Goal: Find specific page/section: Find specific page/section

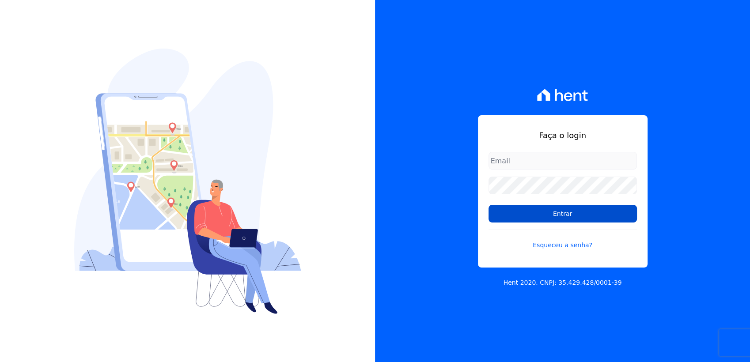
type input "[EMAIL_ADDRESS][DOMAIN_NAME]"
click at [544, 209] on input "Entrar" at bounding box center [563, 214] width 148 height 18
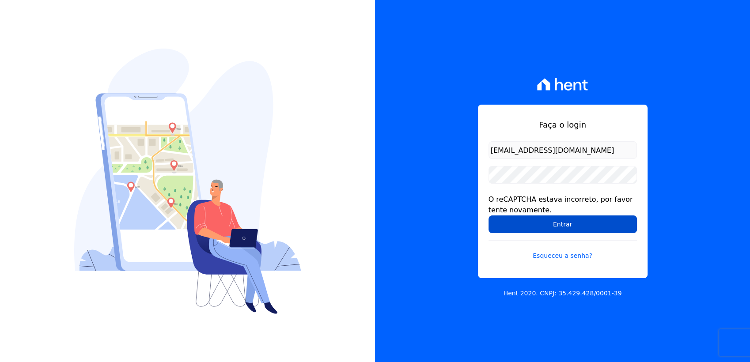
click at [523, 220] on input "Entrar" at bounding box center [563, 225] width 148 height 18
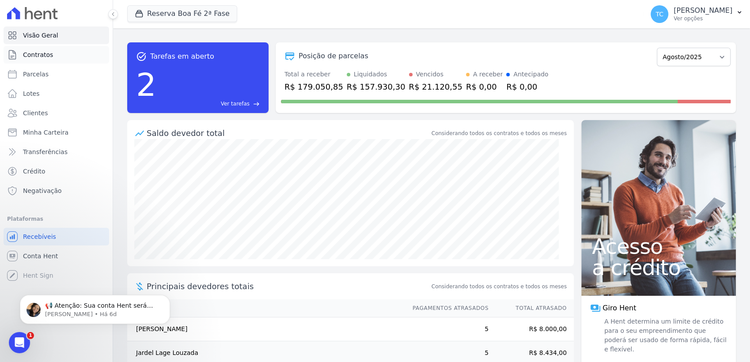
click at [38, 58] on span "Contratos" at bounding box center [38, 54] width 30 height 9
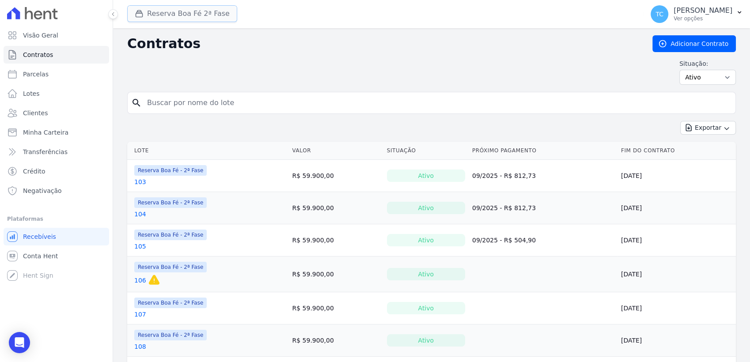
click at [156, 14] on button "Reserva Boa Fé 2ª Fase" at bounding box center [182, 13] width 110 height 17
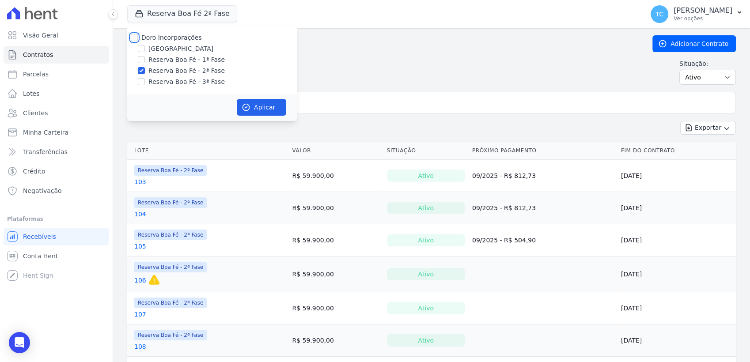
click at [134, 39] on input "Doro Incorporações" at bounding box center [134, 37] width 7 height 7
checkbox input "true"
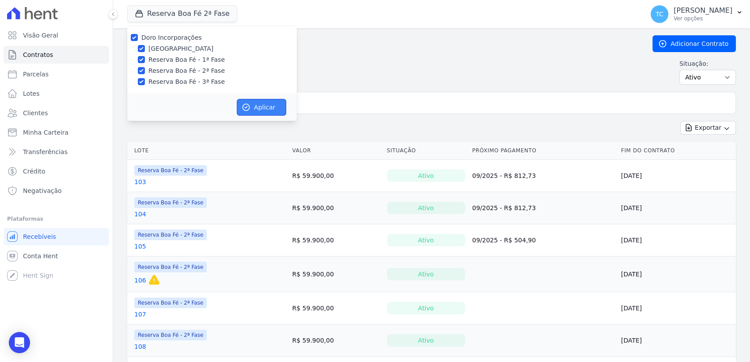
click at [246, 106] on icon "button" at bounding box center [246, 107] width 9 height 9
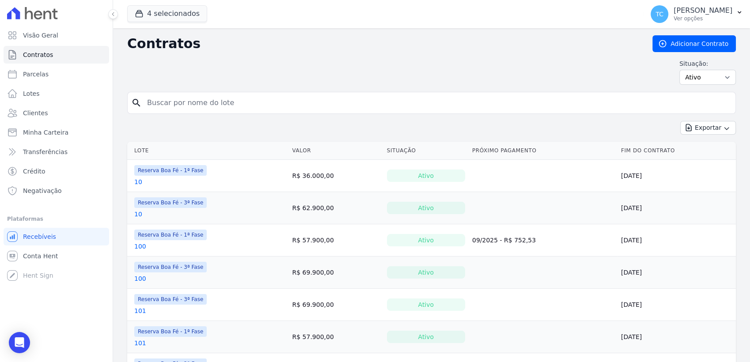
click at [315, 101] on input "search" at bounding box center [437, 103] width 590 height 18
type input "231"
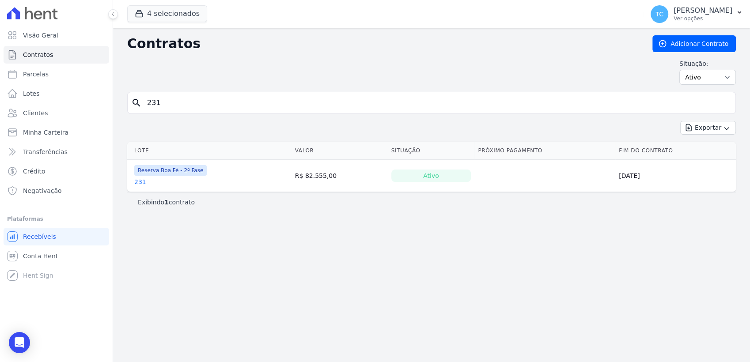
click at [136, 183] on link "231" at bounding box center [140, 182] width 12 height 9
